Goal: Find contact information: Find contact information

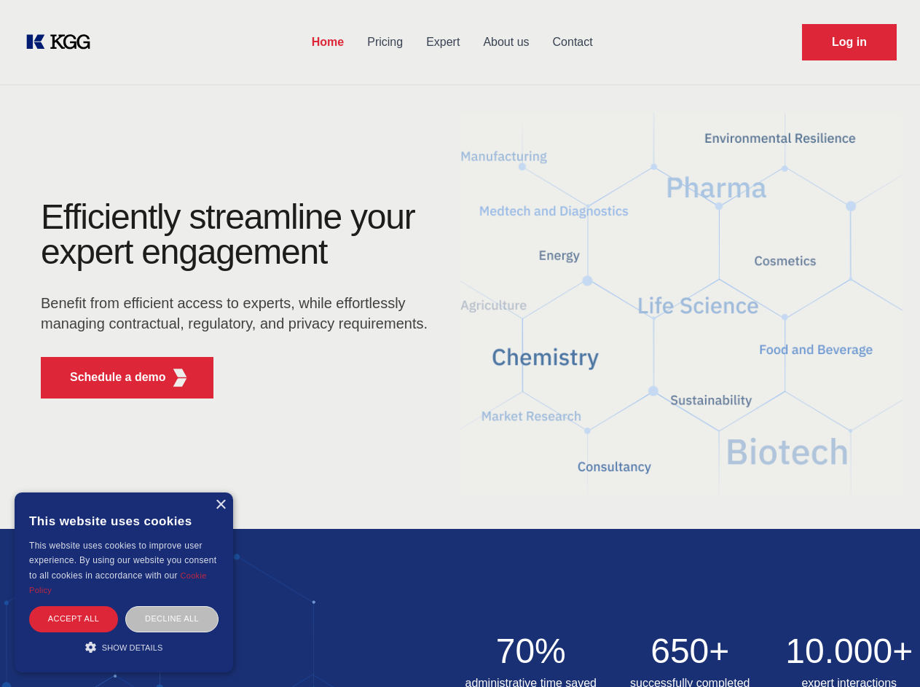
click at [460, 343] on div "Efficiently streamline your expert engagement Benefit from efficient access to …" at bounding box center [238, 305] width 443 height 211
click at [109, 377] on p "Schedule a demo" at bounding box center [118, 377] width 96 height 17
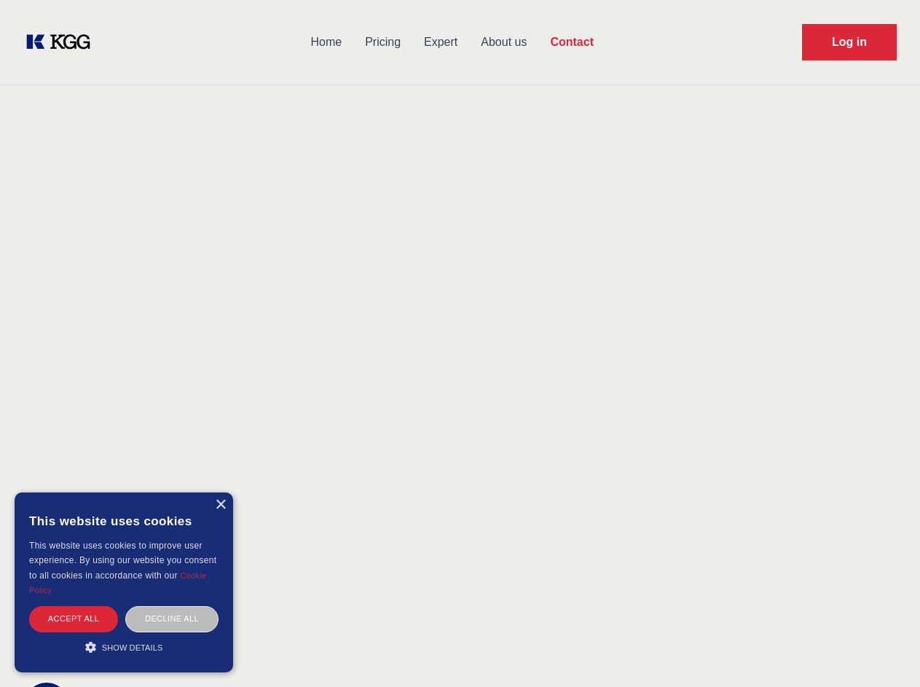
click at [220, 505] on div "× This website uses cookies This website uses cookies to improve user experienc…" at bounding box center [124, 582] width 219 height 180
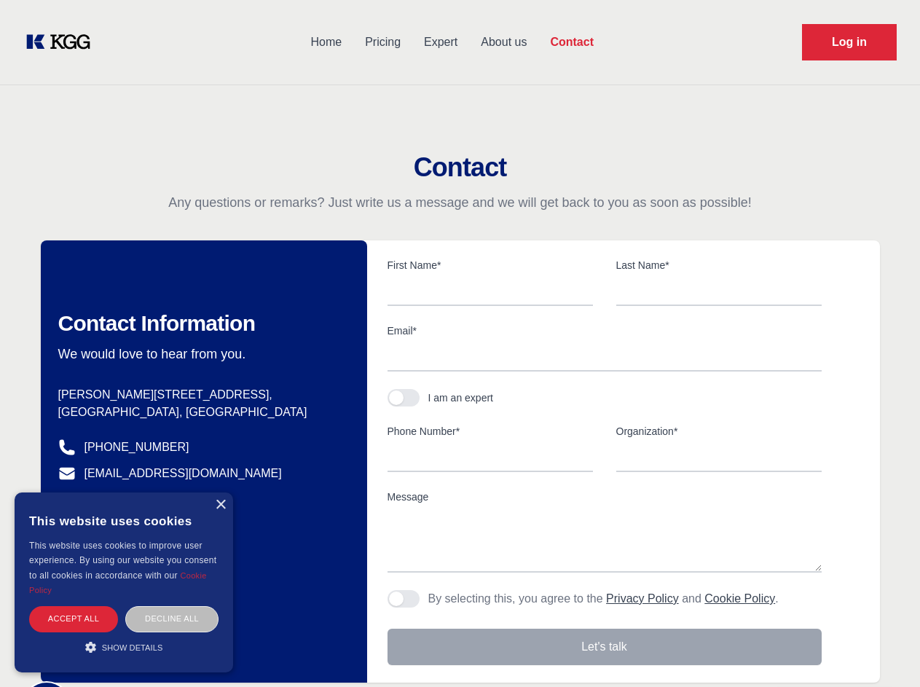
click at [74, 618] on div "Accept all" at bounding box center [73, 618] width 89 height 25
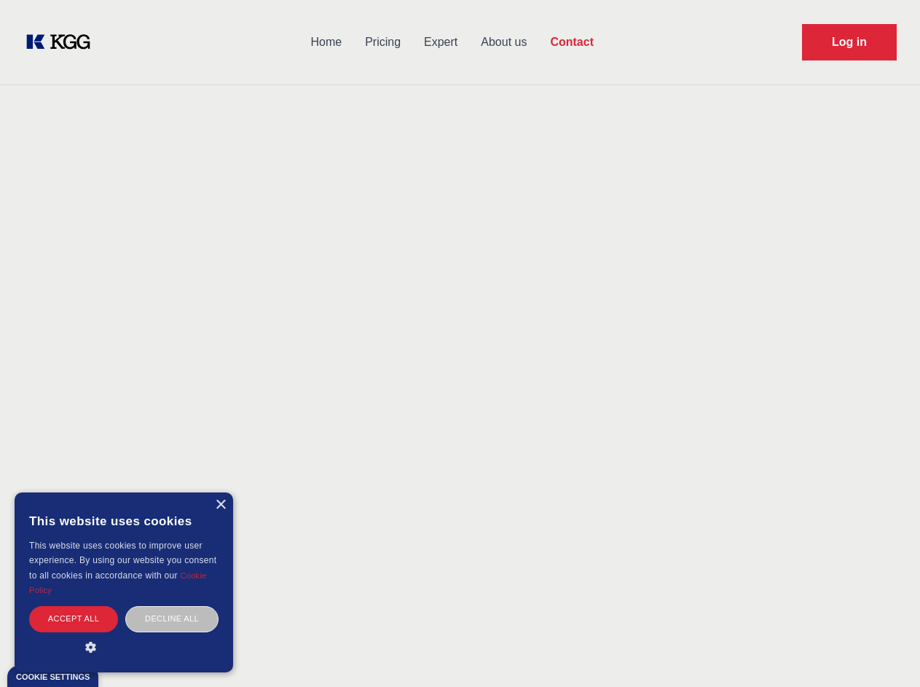
click at [172, 618] on div "Decline all" at bounding box center [171, 618] width 93 height 25
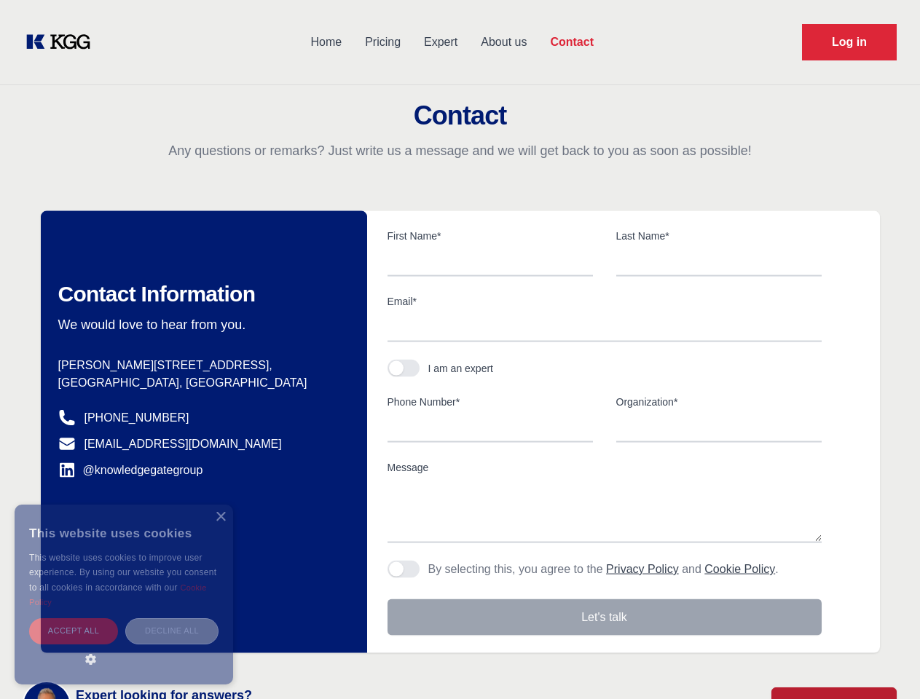
click at [124, 647] on main "Contact Any questions or remarks? Just write us a message and we will get back …" at bounding box center [460, 379] width 920 height 758
